Goal: Navigation & Orientation: Find specific page/section

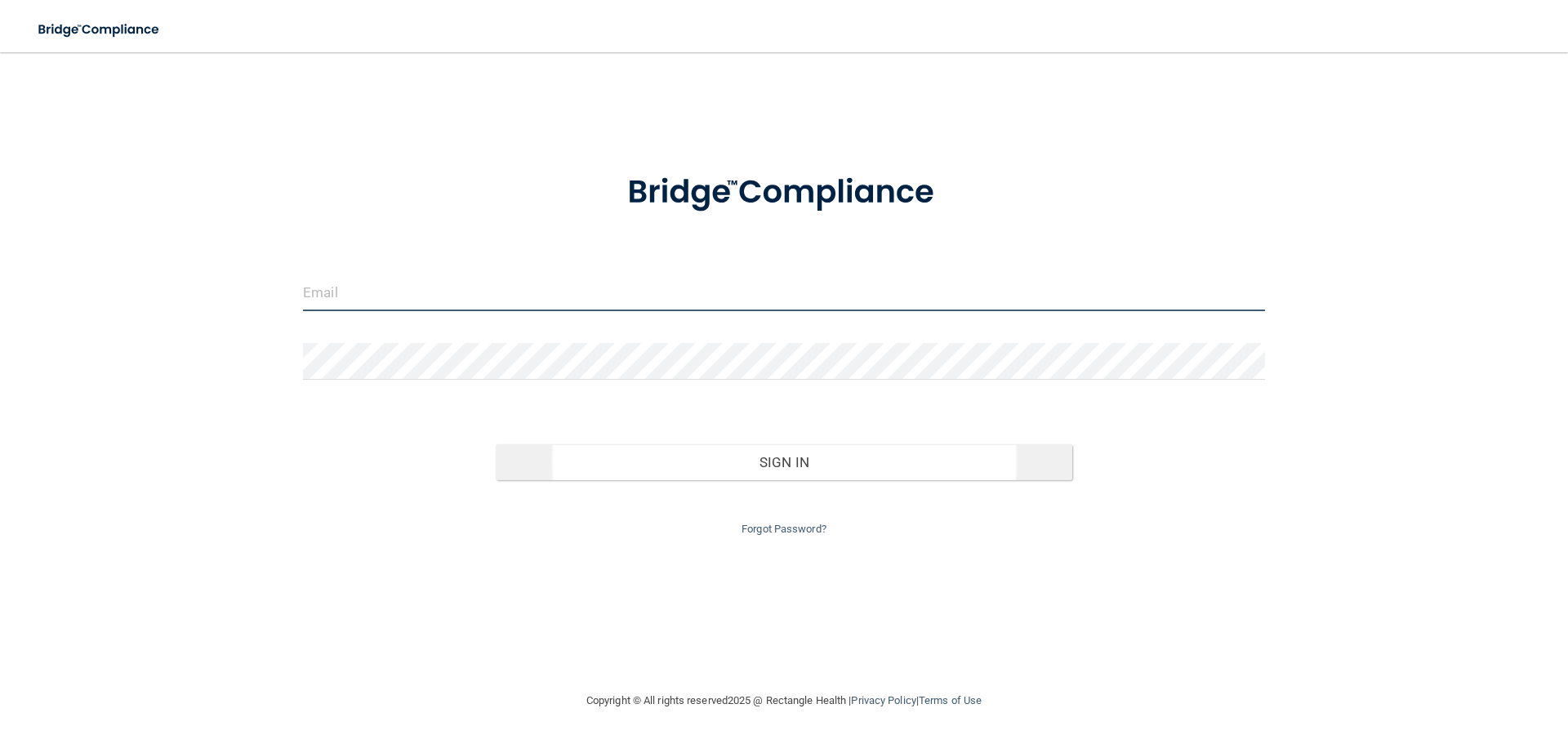
type input "[EMAIL_ADDRESS][DOMAIN_NAME]"
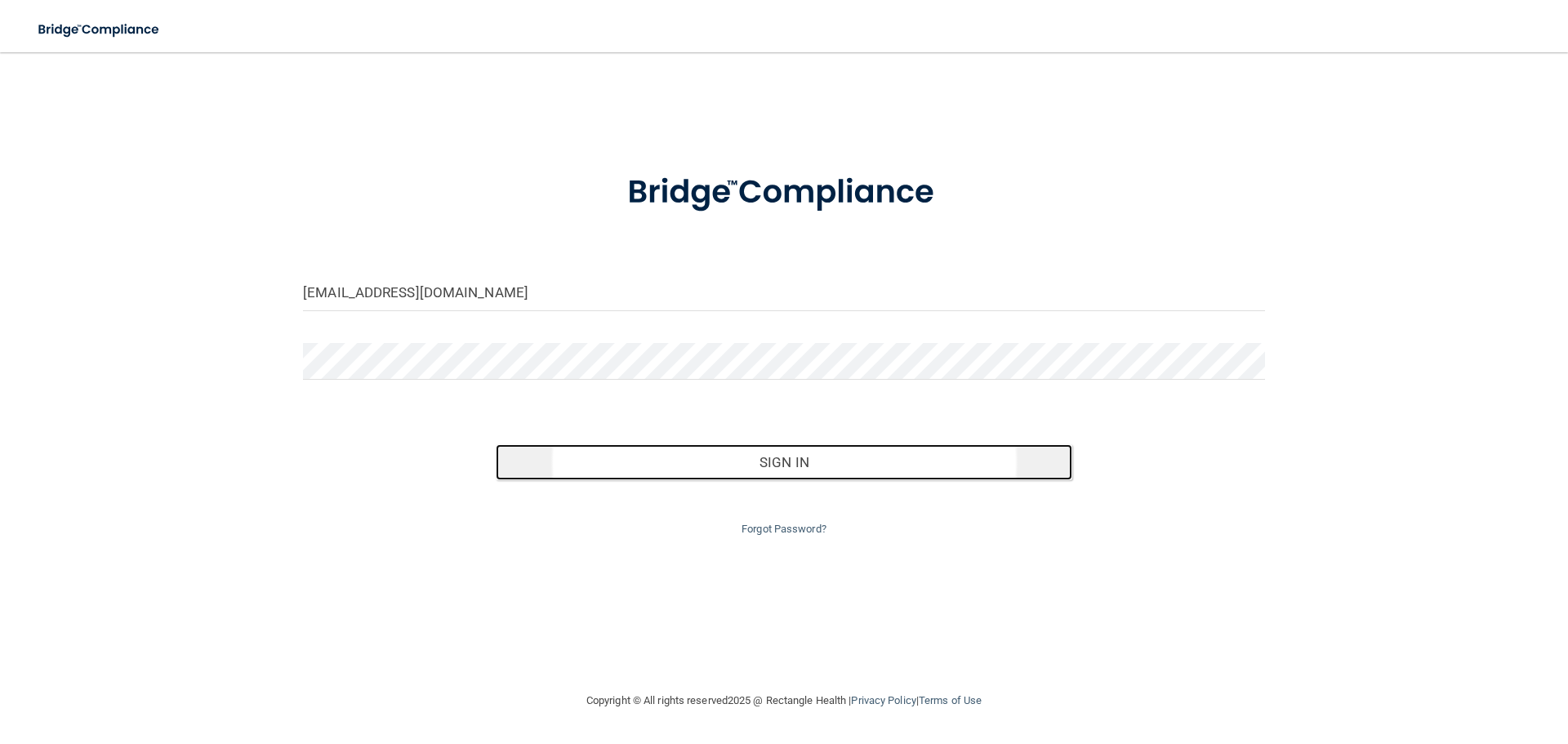
click at [852, 463] on button "Sign In" at bounding box center [784, 463] width 577 height 36
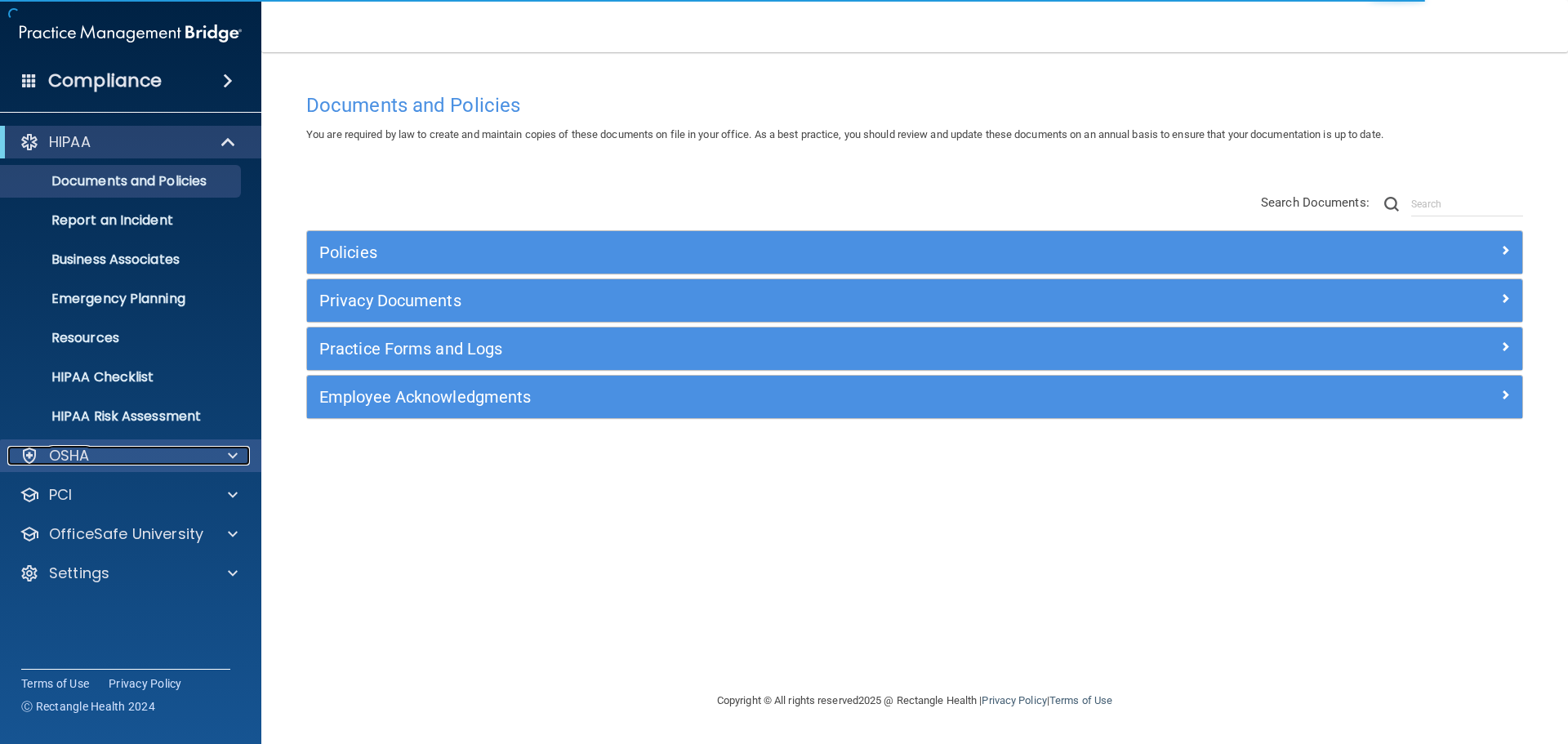
click at [119, 461] on div "OSHA" at bounding box center [108, 456] width 202 height 20
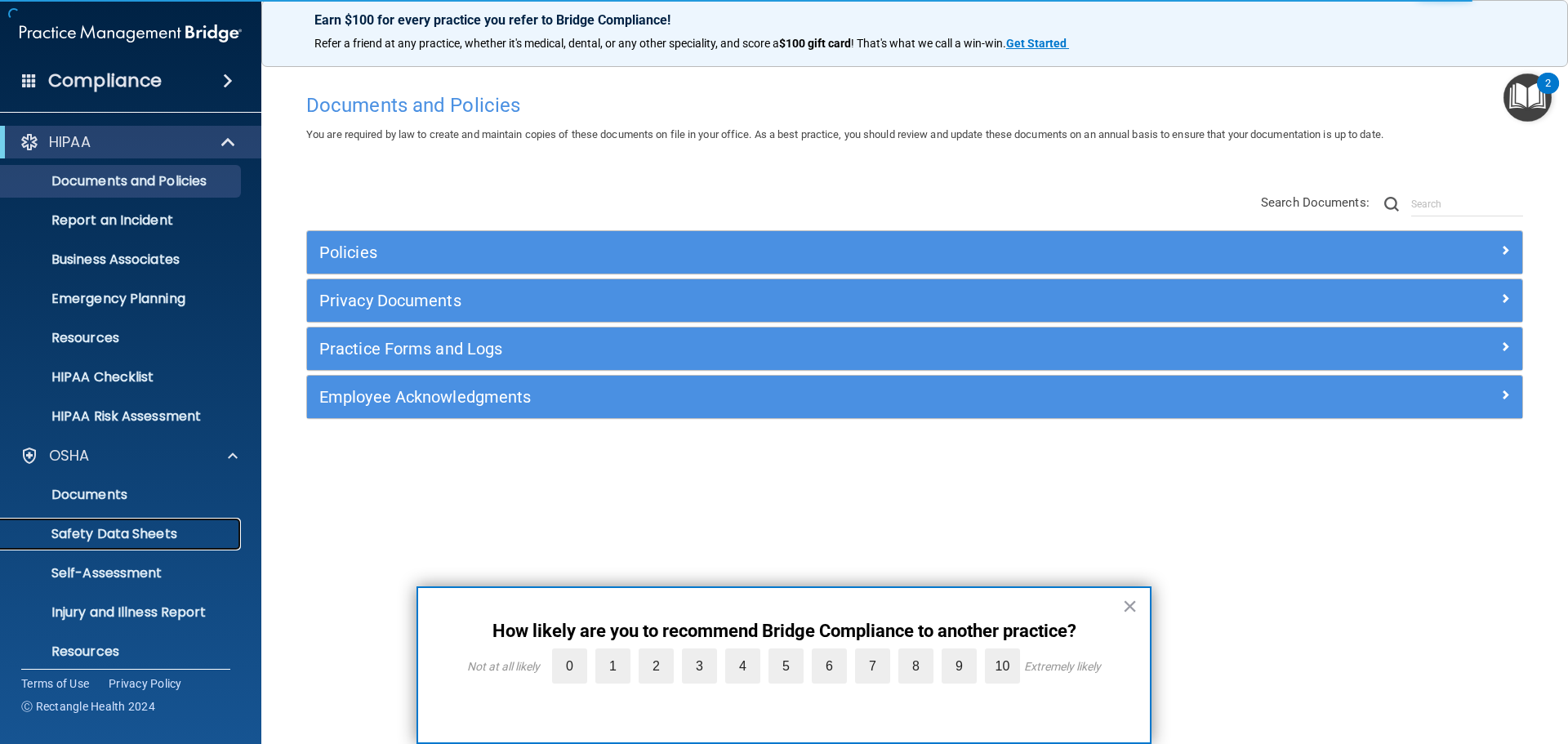
click at [124, 528] on p "Safety Data Sheets" at bounding box center [123, 534] width 223 height 16
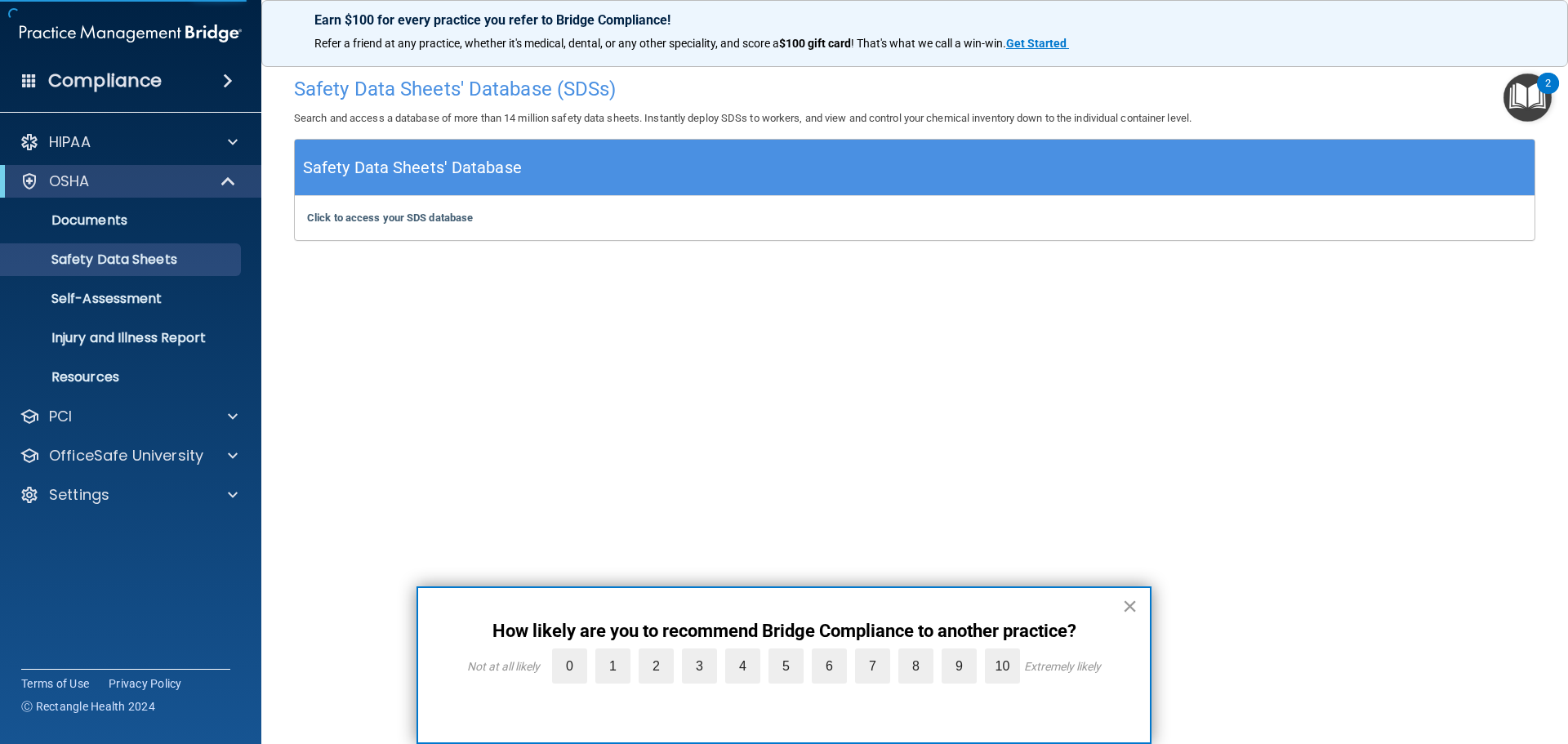
click at [1128, 610] on button "×" at bounding box center [1129, 606] width 16 height 26
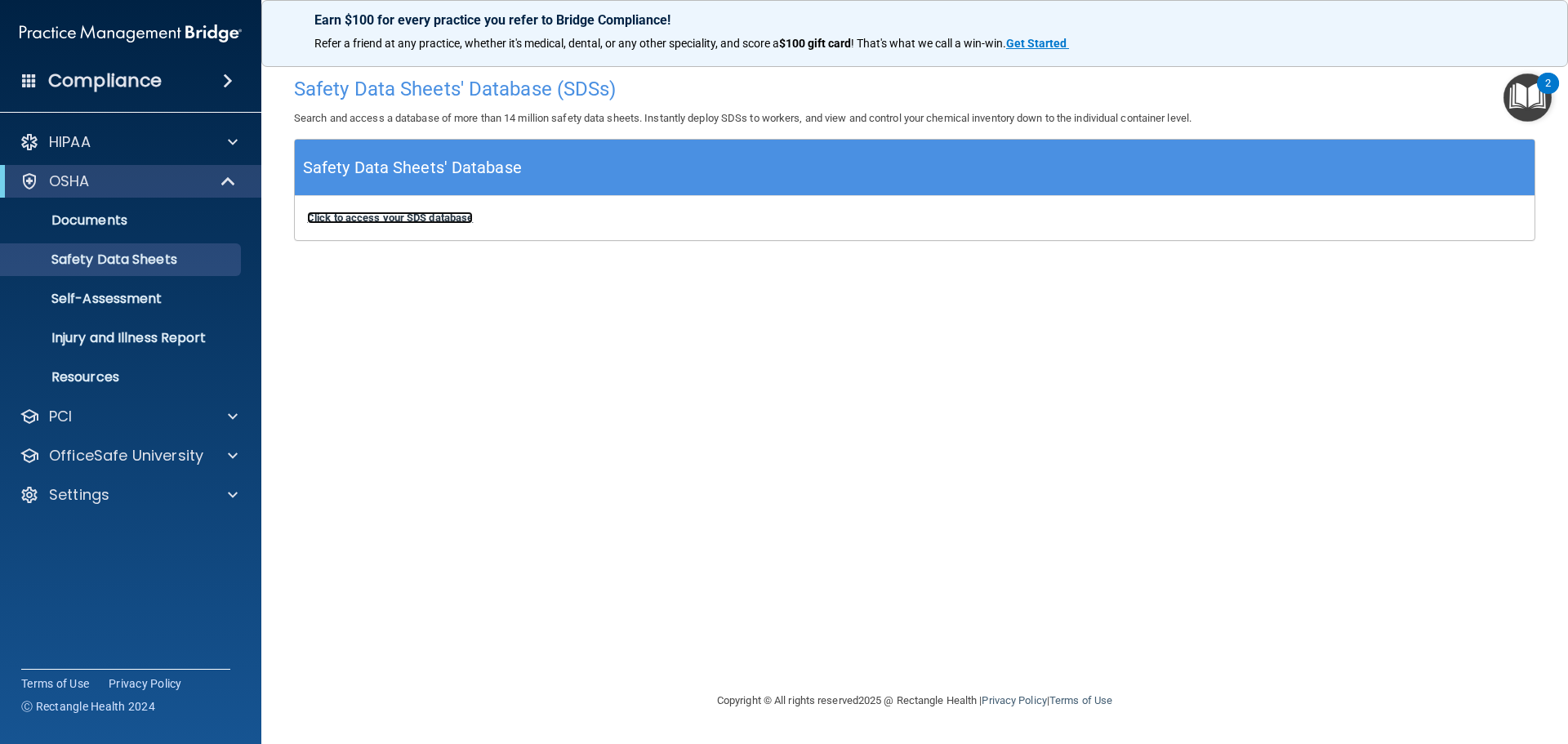
click at [436, 217] on b "Click to access your SDS database" at bounding box center [390, 217] width 165 height 12
click at [114, 212] on p "Documents" at bounding box center [123, 220] width 223 height 16
click at [418, 219] on b "Click to access your SDS database" at bounding box center [390, 217] width 165 height 12
click at [114, 342] on p "Injury and Illness Report" at bounding box center [123, 338] width 223 height 16
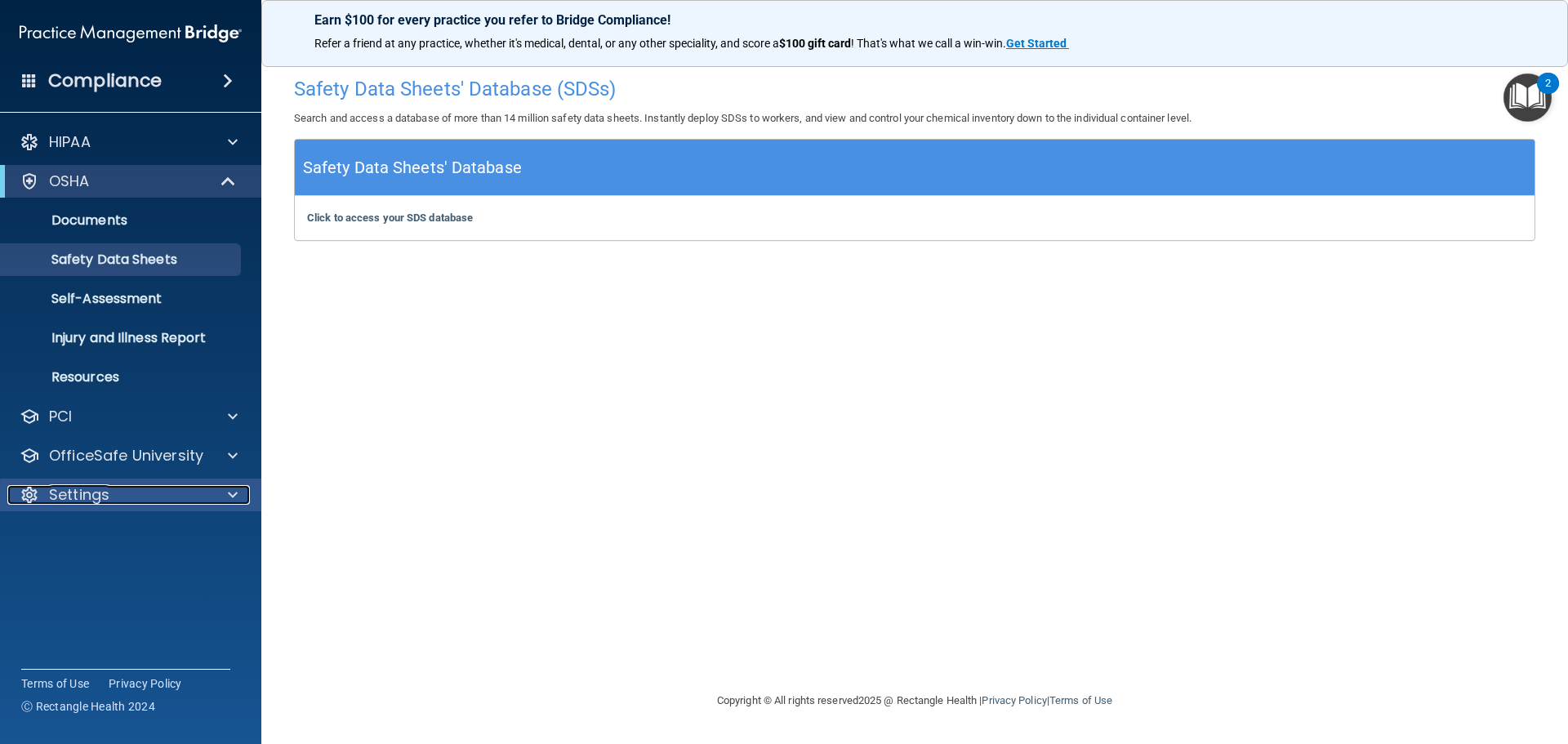
click at [120, 492] on div "Settings" at bounding box center [108, 496] width 202 height 20
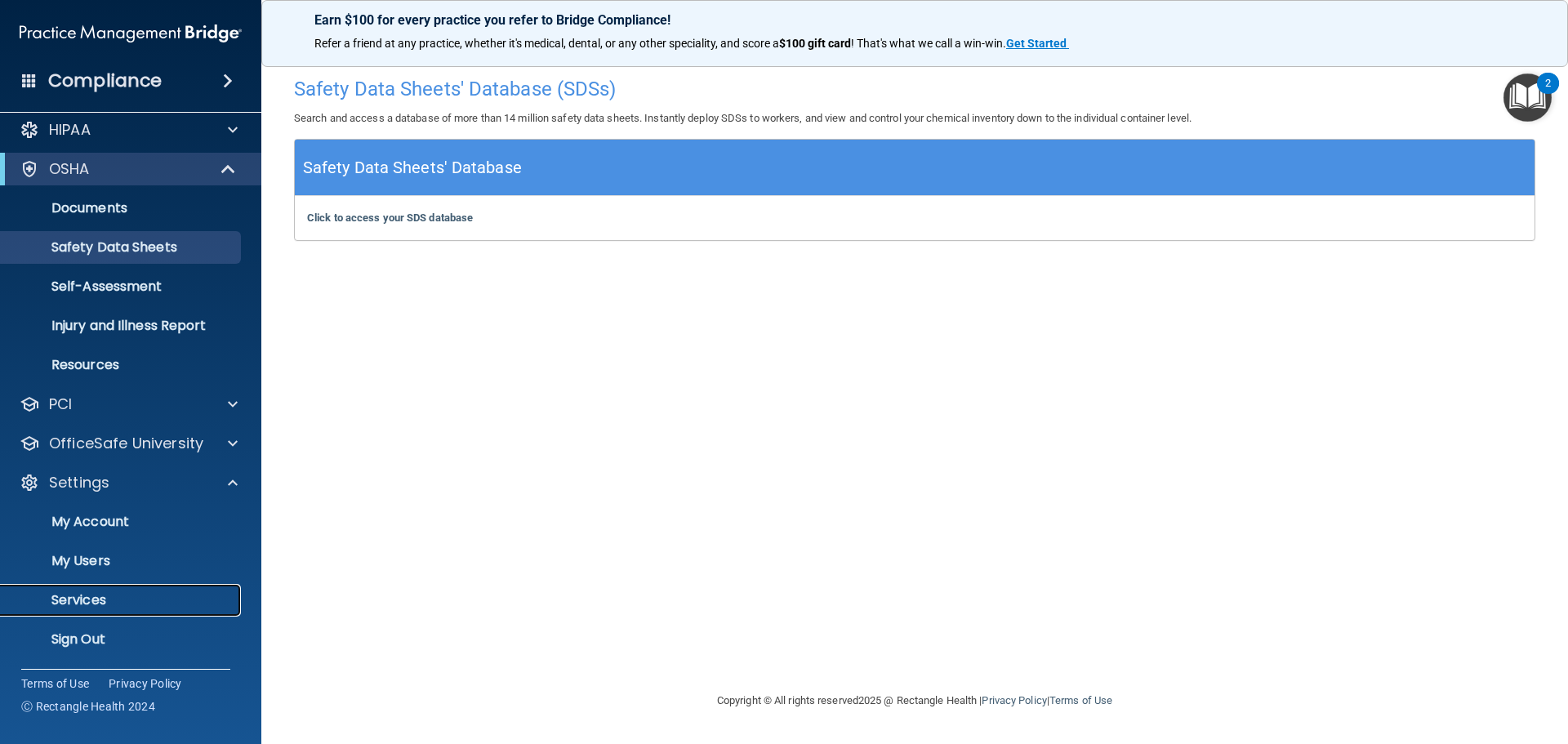
click at [93, 610] on link "Services" at bounding box center [113, 600] width 257 height 33
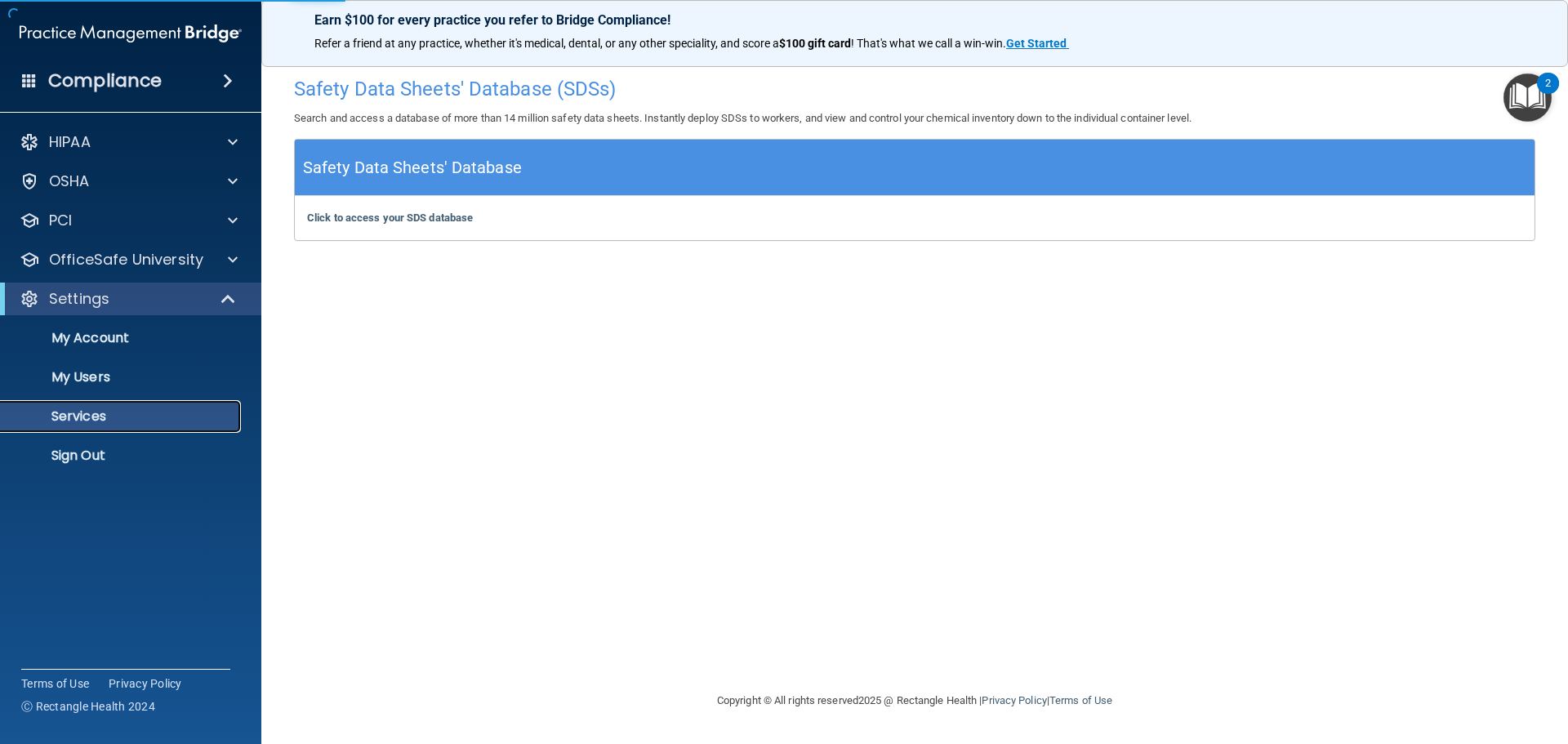
click at [98, 421] on p "Services" at bounding box center [123, 417] width 223 height 16
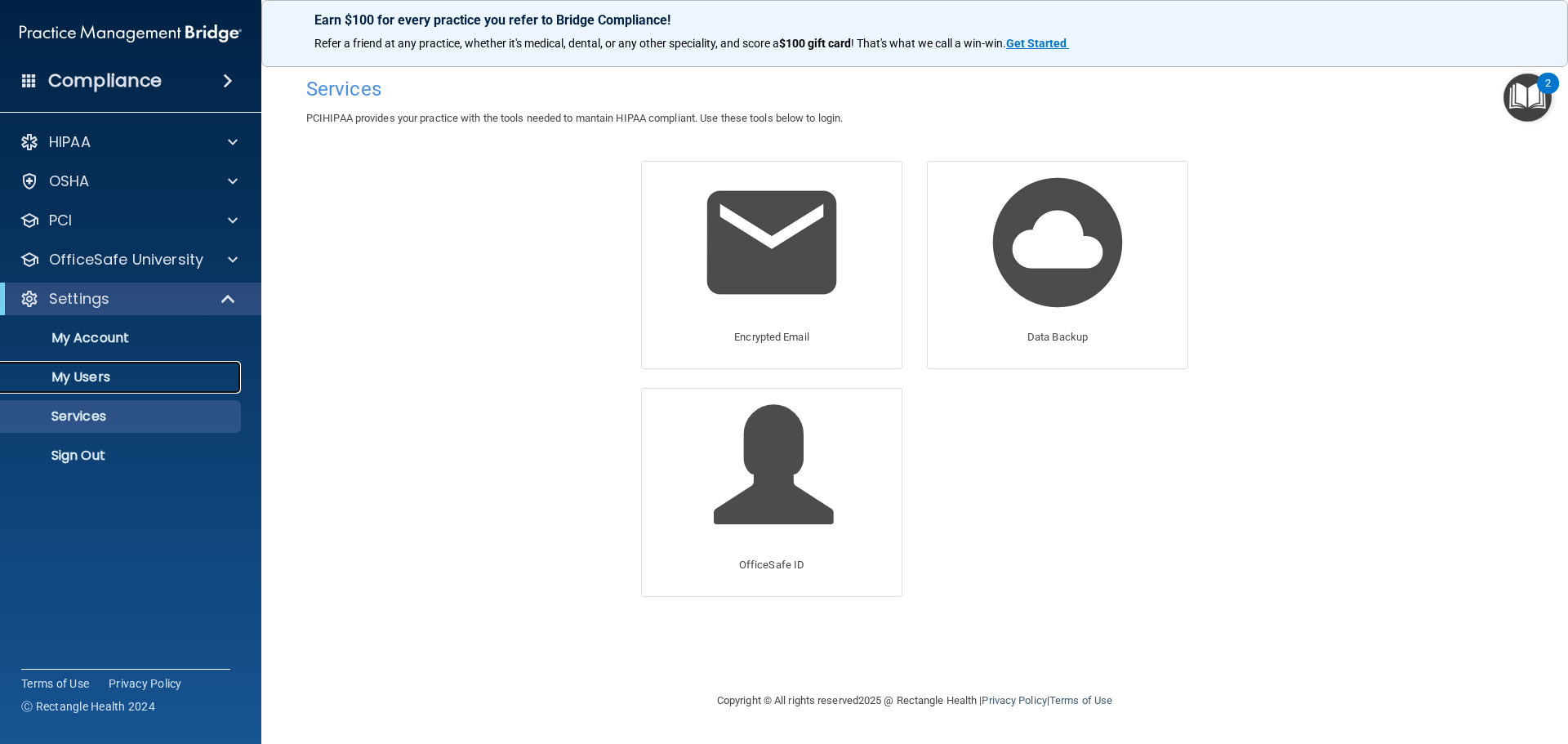
click at [76, 380] on p "My Users" at bounding box center [123, 377] width 223 height 16
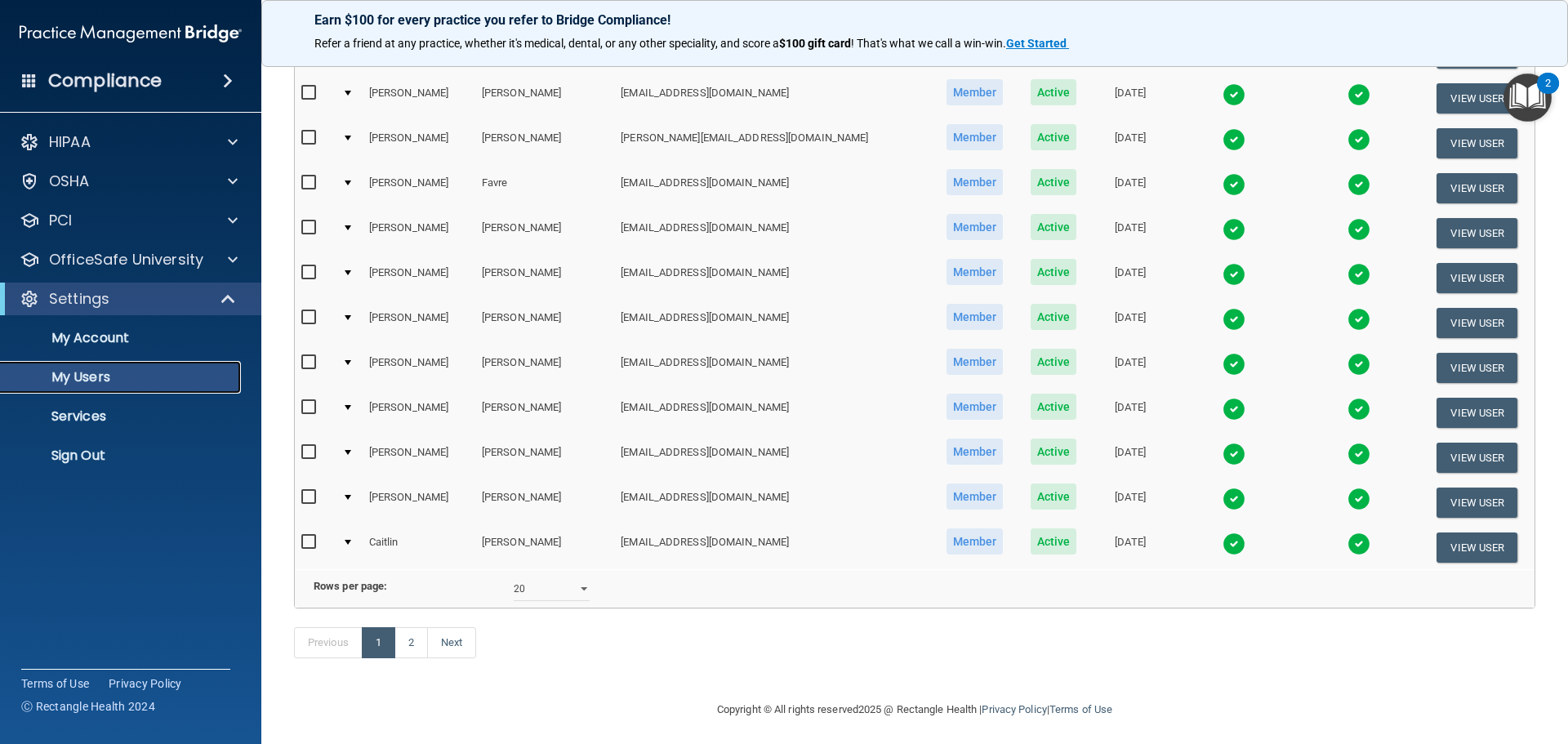
scroll to position [607, 0]
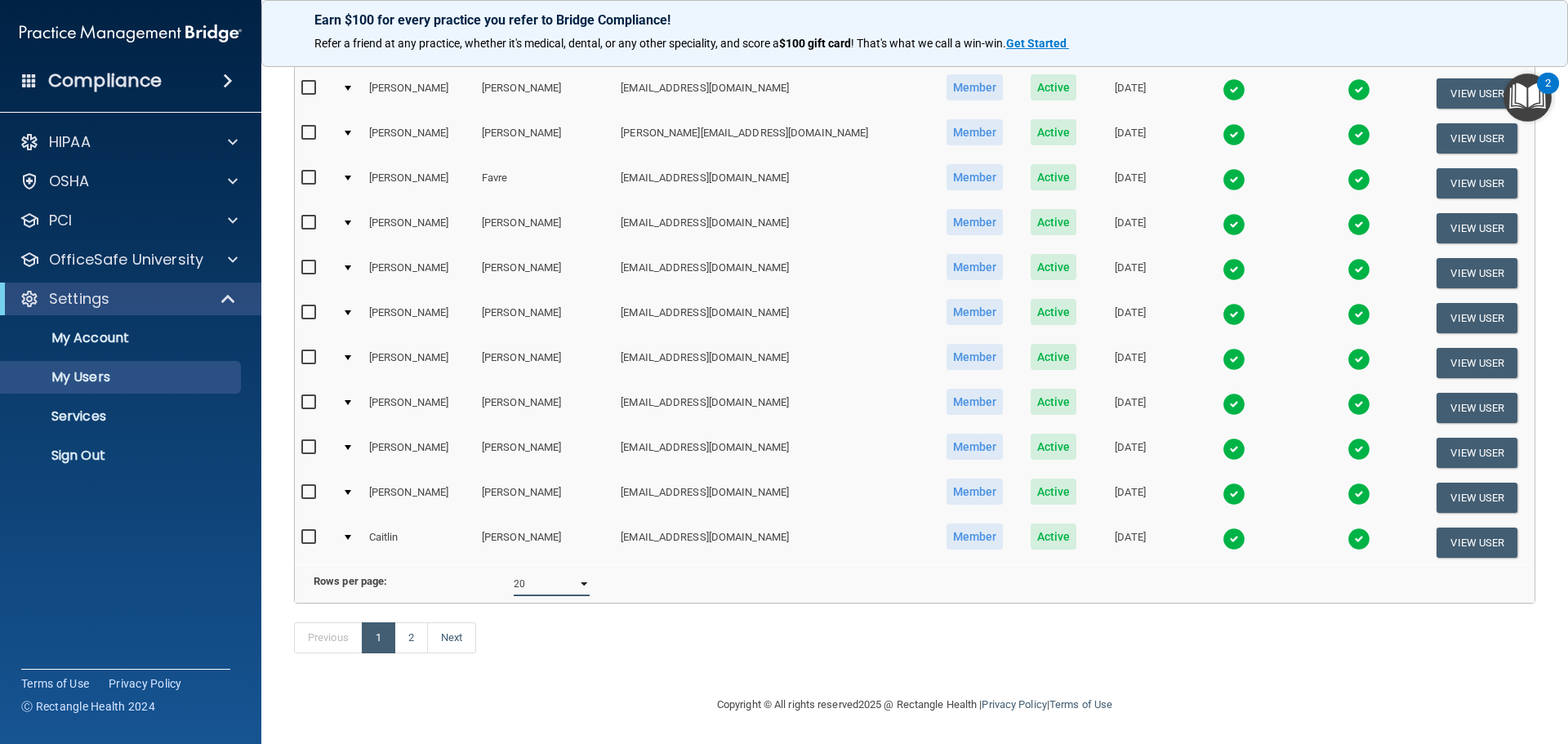
click at [562, 572] on select "10 20 30 40 all" at bounding box center [551, 583] width 76 height 25
select select "36"
click at [513, 571] on select "10 20 30 40 all" at bounding box center [551, 583] width 76 height 25
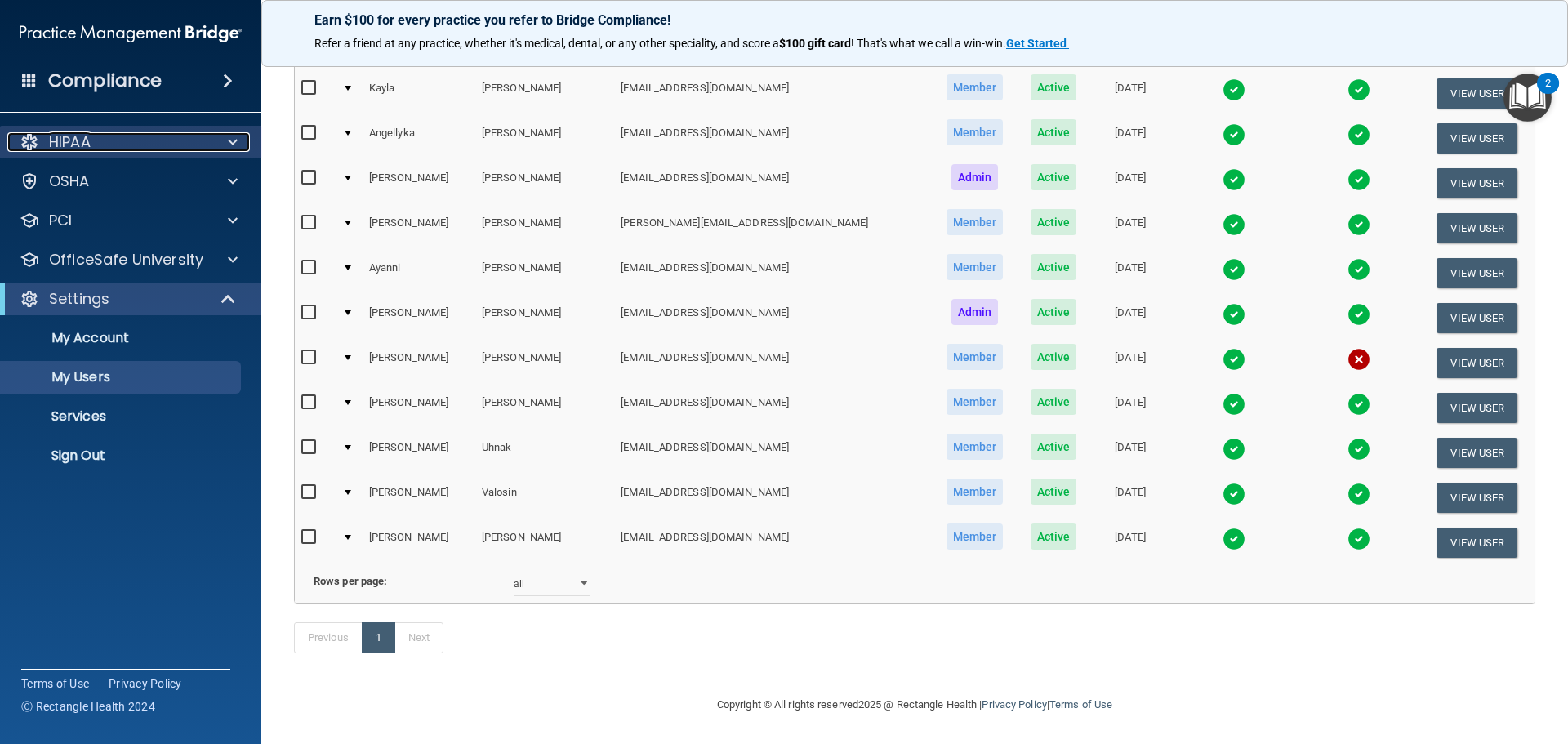
click at [211, 146] on div at bounding box center [230, 143] width 41 height 20
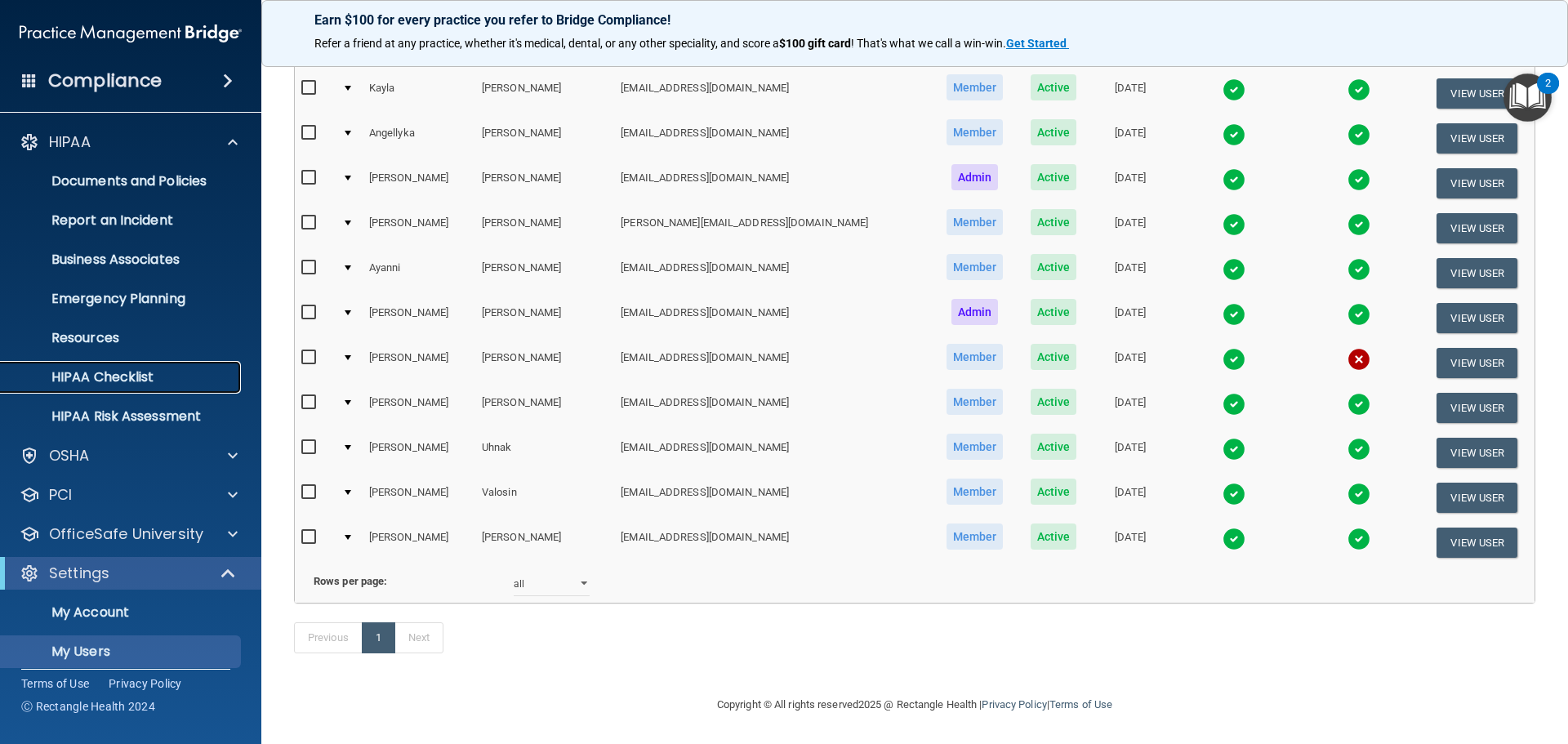
click at [131, 377] on p "HIPAA Checklist" at bounding box center [123, 377] width 223 height 16
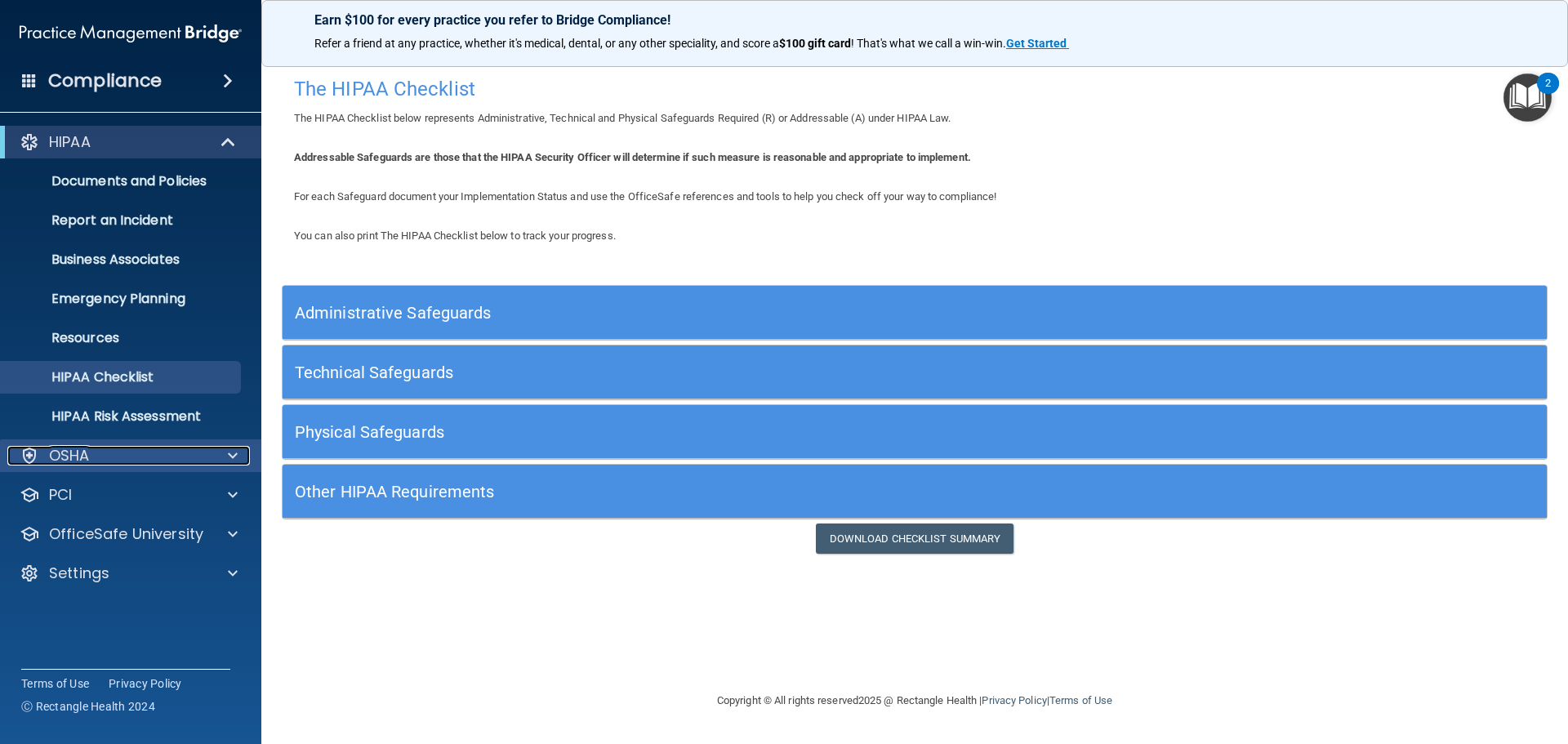
click at [94, 460] on div "OSHA" at bounding box center [108, 456] width 202 height 20
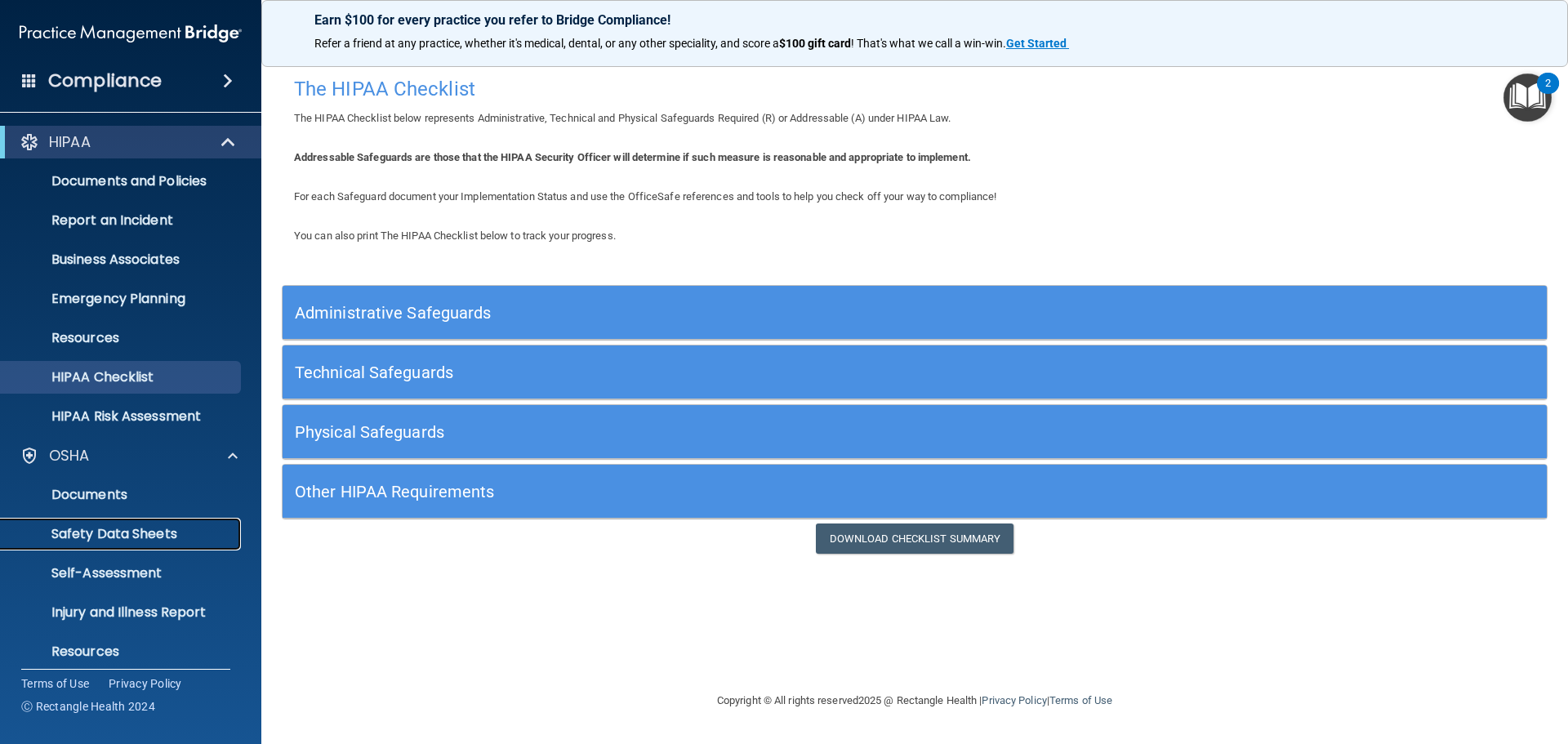
click at [92, 530] on p "Safety Data Sheets" at bounding box center [123, 534] width 223 height 16
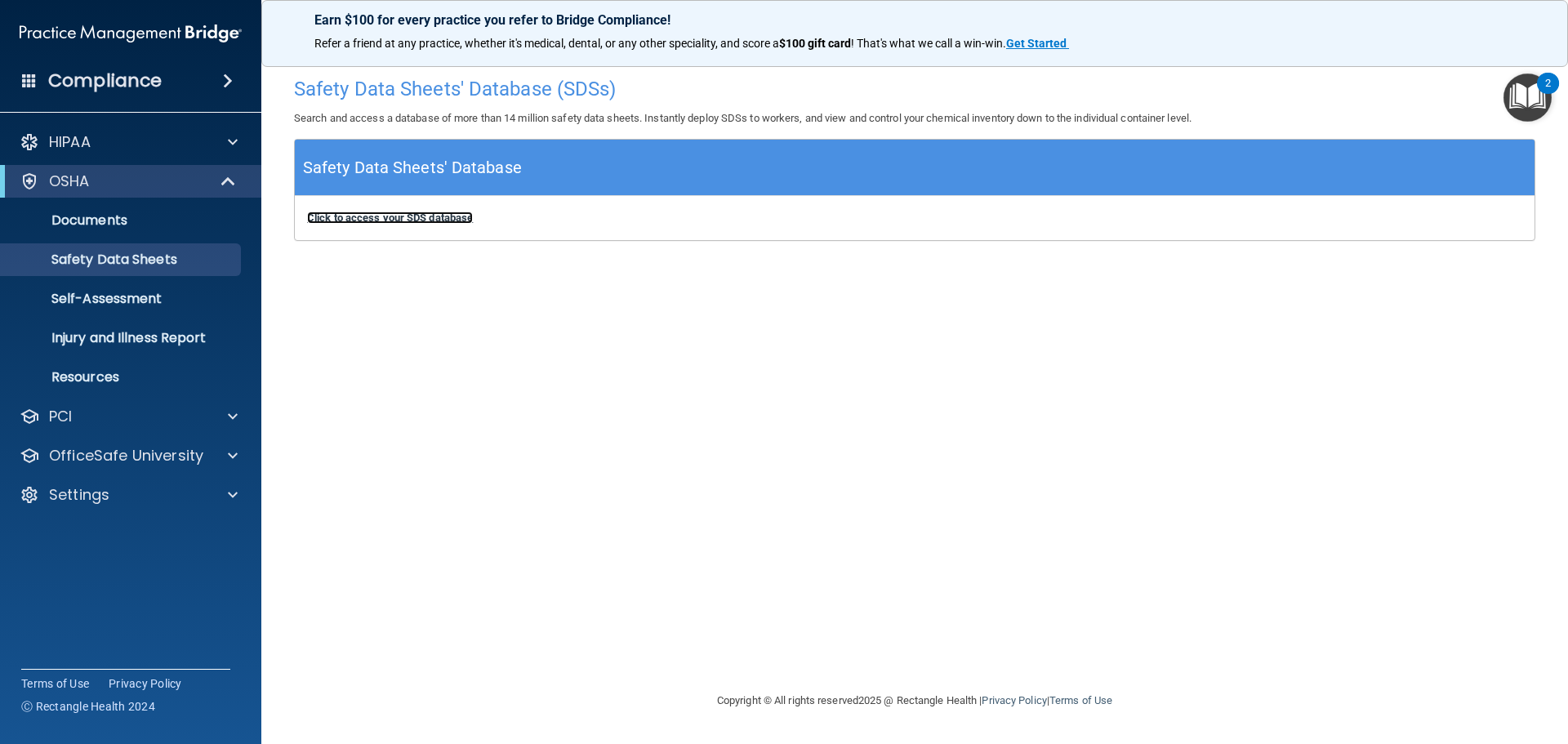
click at [404, 216] on b "Click to access your SDS database" at bounding box center [390, 217] width 165 height 12
click at [98, 264] on p "Safety Data Sheets" at bounding box center [123, 259] width 223 height 16
click at [423, 216] on b "Click to access your SDS database" at bounding box center [390, 217] width 165 height 12
